Goal: Task Accomplishment & Management: Understand process/instructions

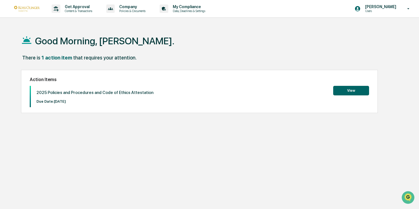
click at [350, 90] on button "View" at bounding box center [351, 91] width 36 height 10
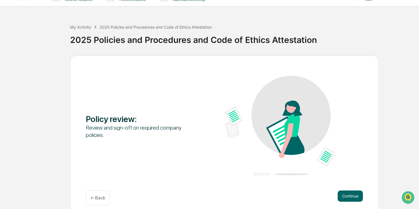
scroll to position [17, 0]
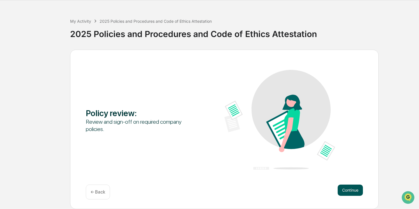
click at [355, 191] on button "Continue" at bounding box center [350, 189] width 25 height 11
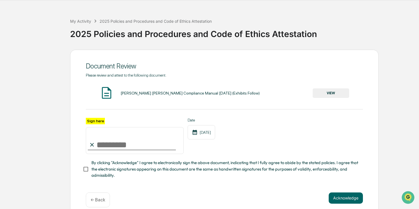
click at [341, 94] on button "VIEW" at bounding box center [331, 93] width 36 height 10
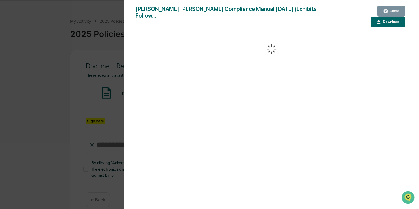
click at [382, 20] on div "Download" at bounding box center [391, 22] width 18 height 4
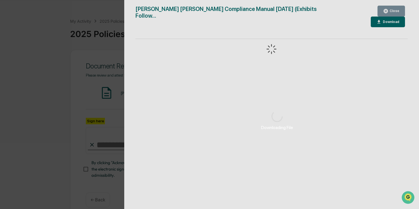
click at [394, 12] on div "Downloading File" at bounding box center [277, 120] width 306 height 241
click at [392, 12] on div "Downloading File" at bounding box center [277, 120] width 306 height 241
click at [41, 76] on div "Downloading File Version History [DATE] 04:01 PM [PERSON_NAME] [DATE] 07:06 PM …" at bounding box center [209, 104] width 419 height 209
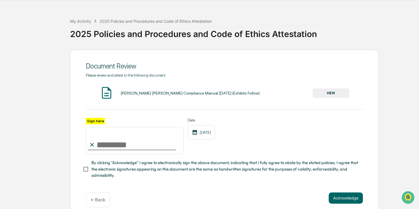
click at [112, 145] on input "Sign here" at bounding box center [135, 140] width 98 height 27
type input "**********"
click at [337, 200] on button "Acknowledge" at bounding box center [346, 197] width 34 height 11
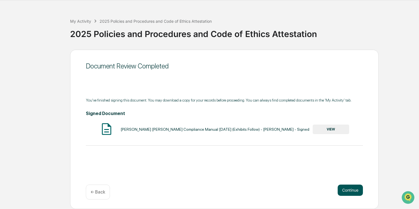
click at [351, 192] on button "Continue" at bounding box center [350, 189] width 25 height 11
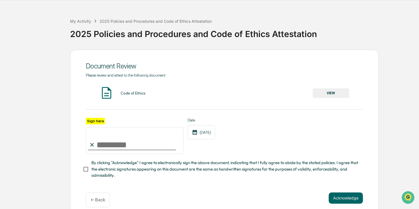
click at [331, 94] on button "VIEW" at bounding box center [331, 93] width 36 height 10
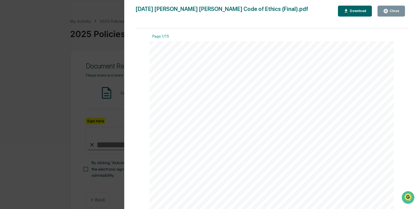
click at [39, 73] on div "Version History [DATE] 06:34 PM [PERSON_NAME] [DATE] 06:34 PM [PERSON_NAME] [DA…" at bounding box center [209, 104] width 419 height 209
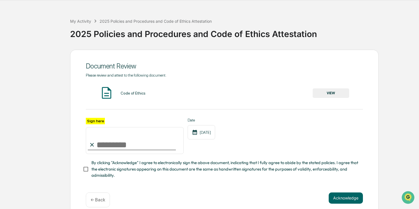
click at [107, 142] on input "Sign here" at bounding box center [135, 140] width 98 height 27
type input "**********"
click at [343, 202] on button "Acknowledge" at bounding box center [346, 197] width 34 height 11
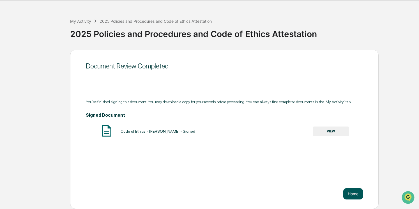
click at [352, 195] on button "Home" at bounding box center [353, 193] width 20 height 11
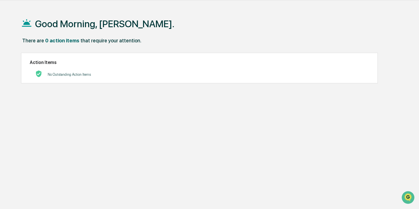
click at [352, 195] on div "Good Morning, [PERSON_NAME]. There are 0 action items that require your attenti…" at bounding box center [210, 114] width 394 height 209
